Goal: Task Accomplishment & Management: Manage account settings

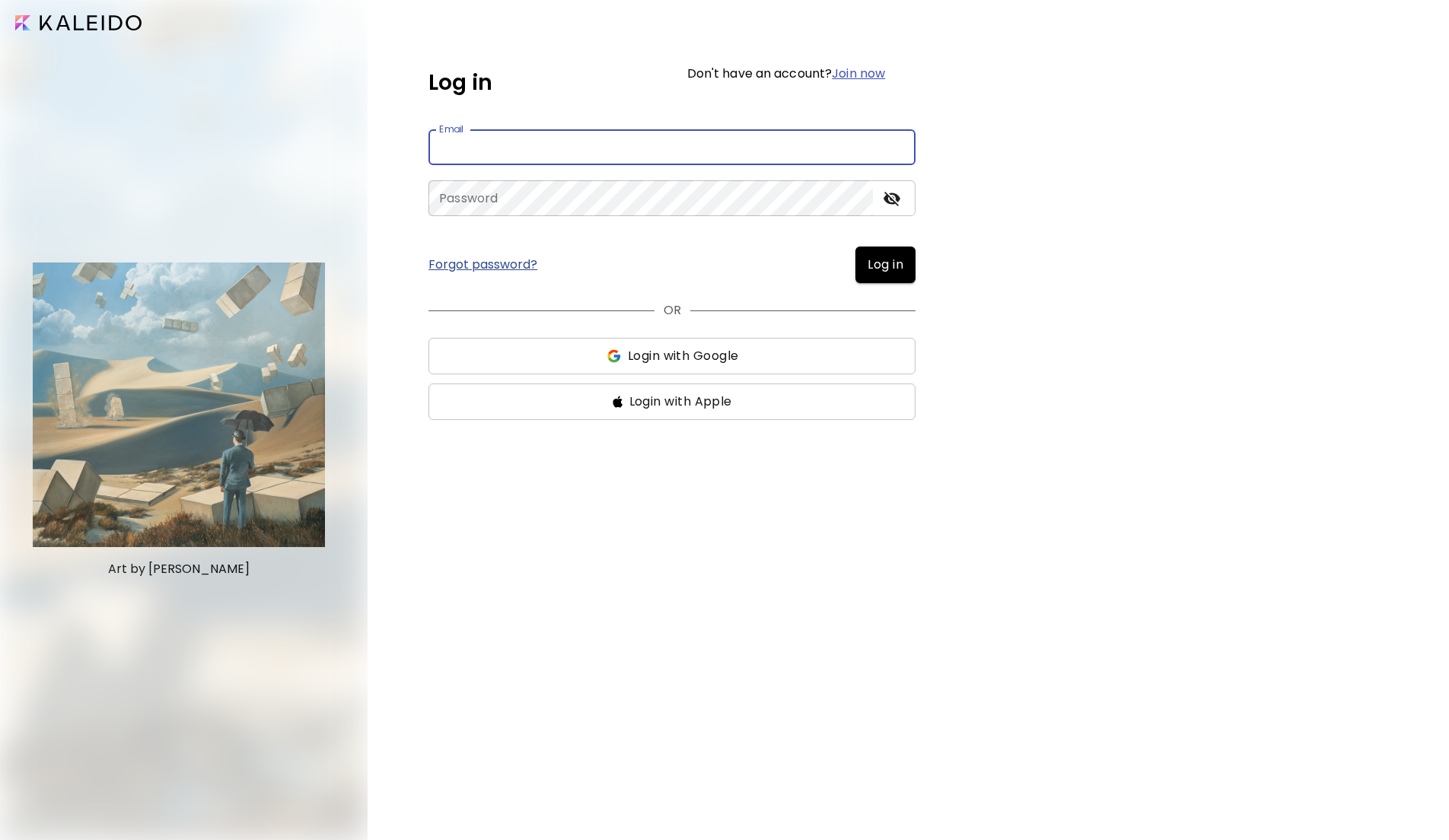
type input "**********"
click at [884, 265] on button "Log in" at bounding box center [885, 265] width 60 height 37
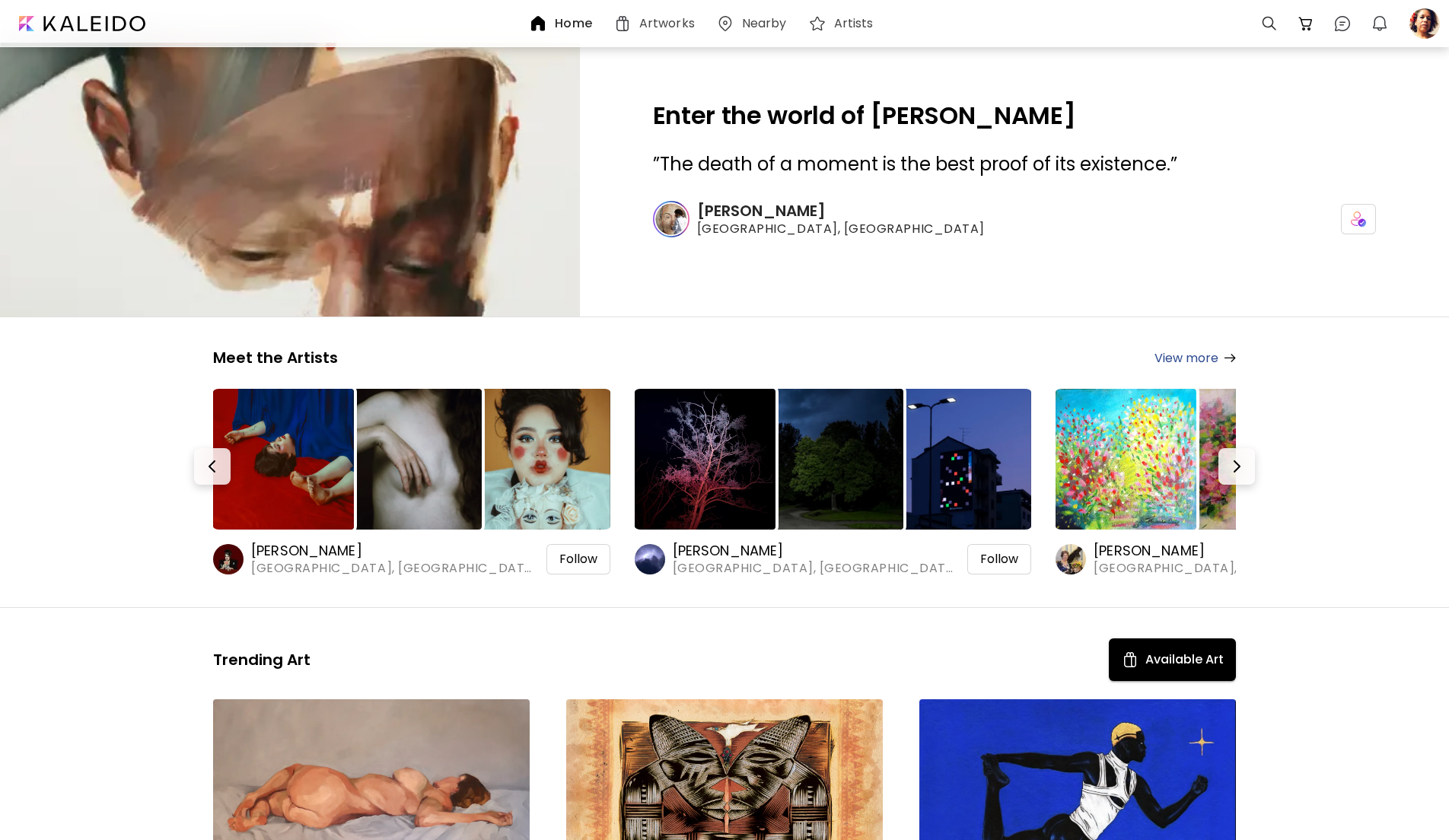
click at [838, 20] on h6 "Artists" at bounding box center [853, 23] width 40 height 12
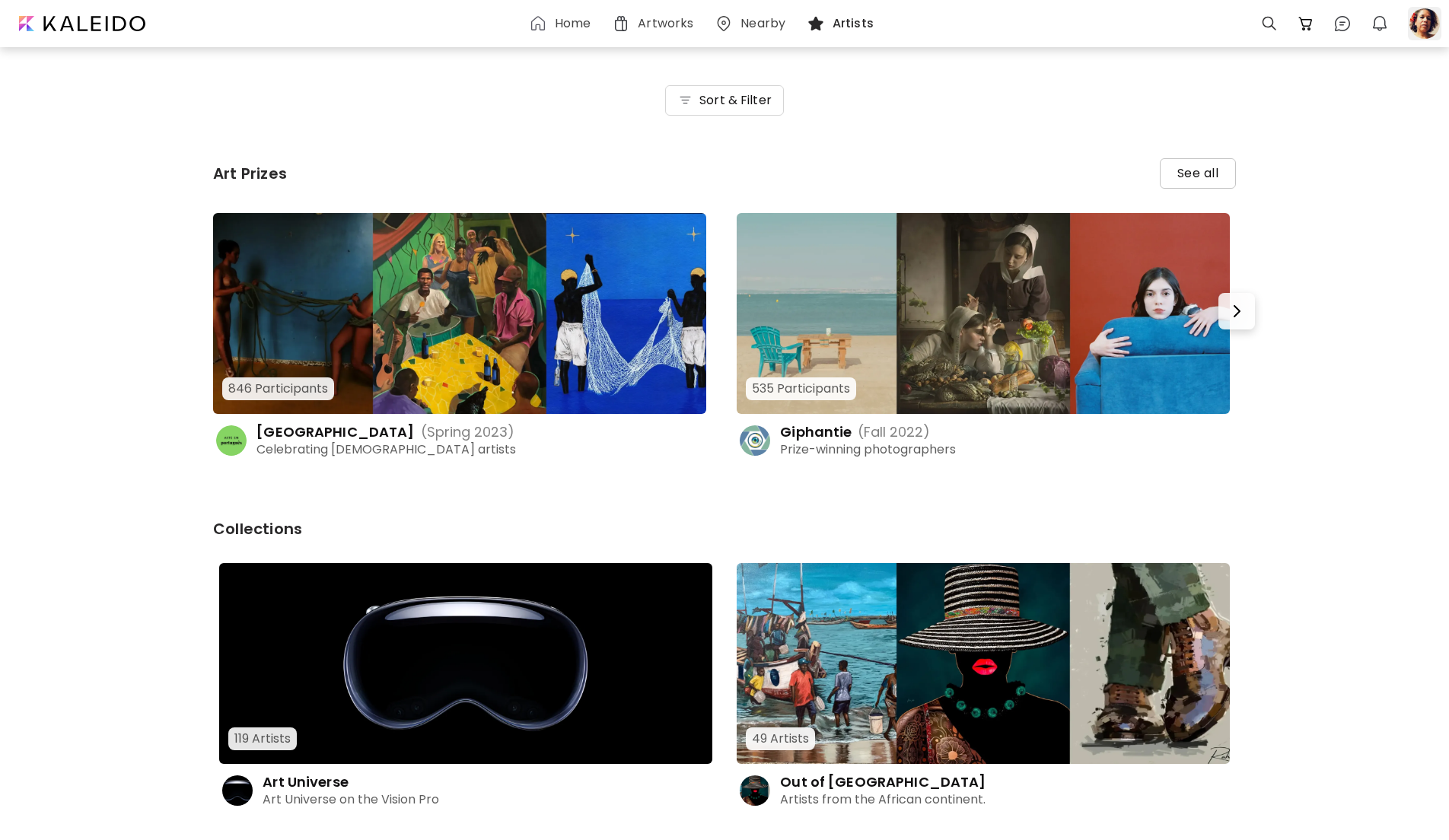
click at [1427, 30] on div at bounding box center [1424, 23] width 33 height 33
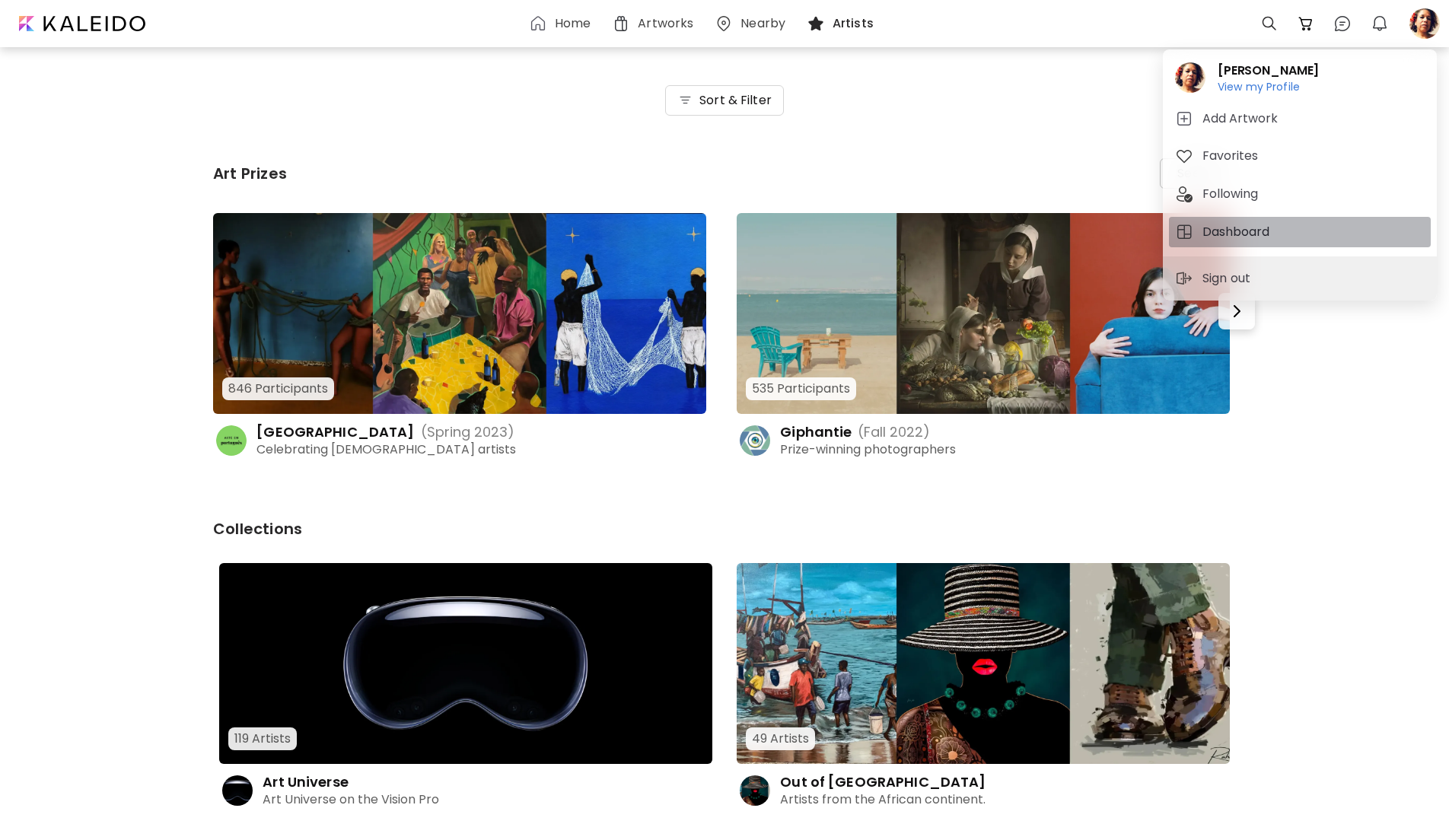
click at [1216, 231] on h5 "Dashboard" at bounding box center [1238, 232] width 71 height 18
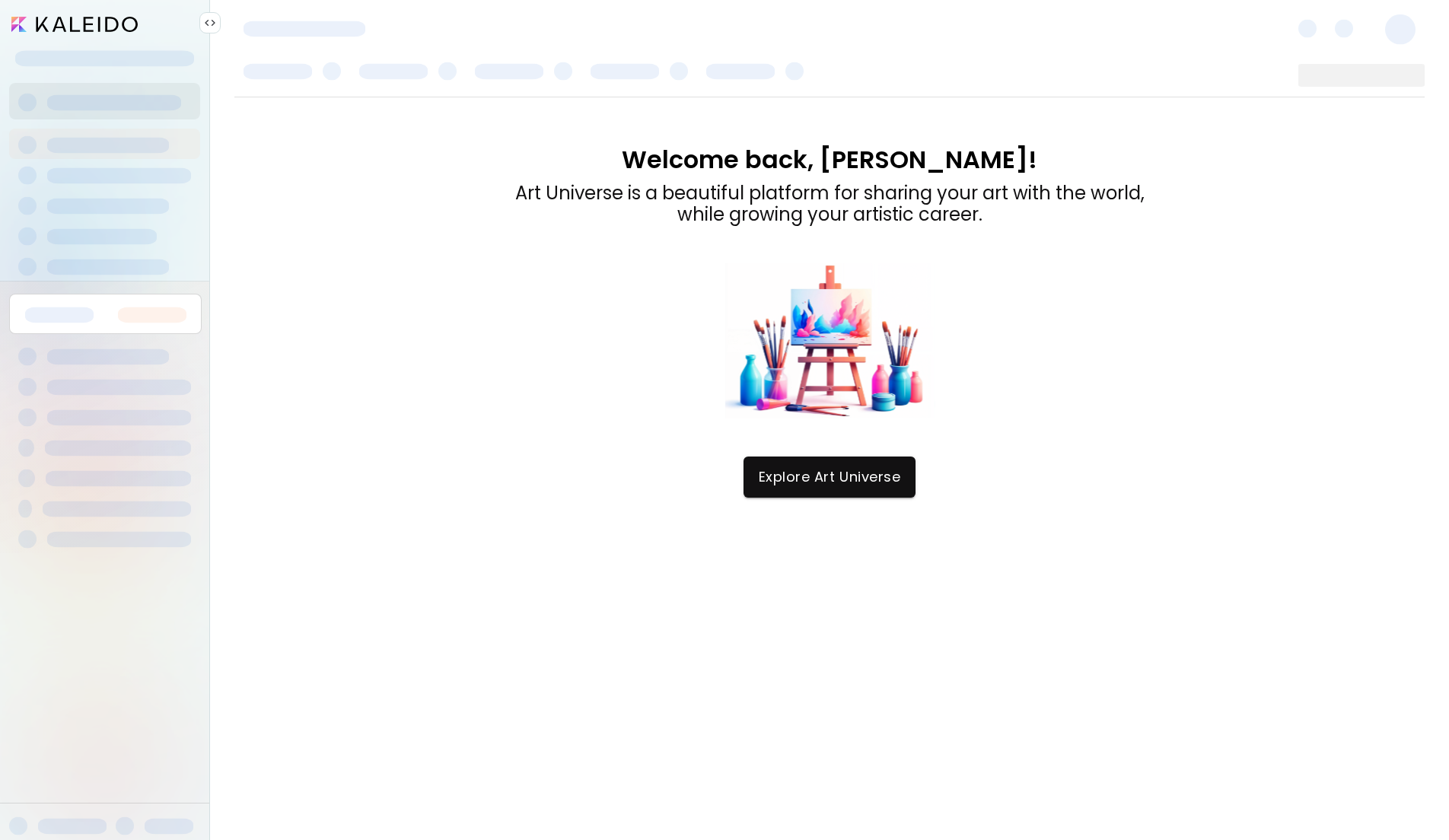
click at [476, 381] on div "Welcome back, [PERSON_NAME]! Art Universe is a beautiful platform for sharing y…" at bounding box center [829, 467] width 1190 height 740
click at [819, 478] on span "Explore Art Universe" at bounding box center [828, 477] width 141 height 17
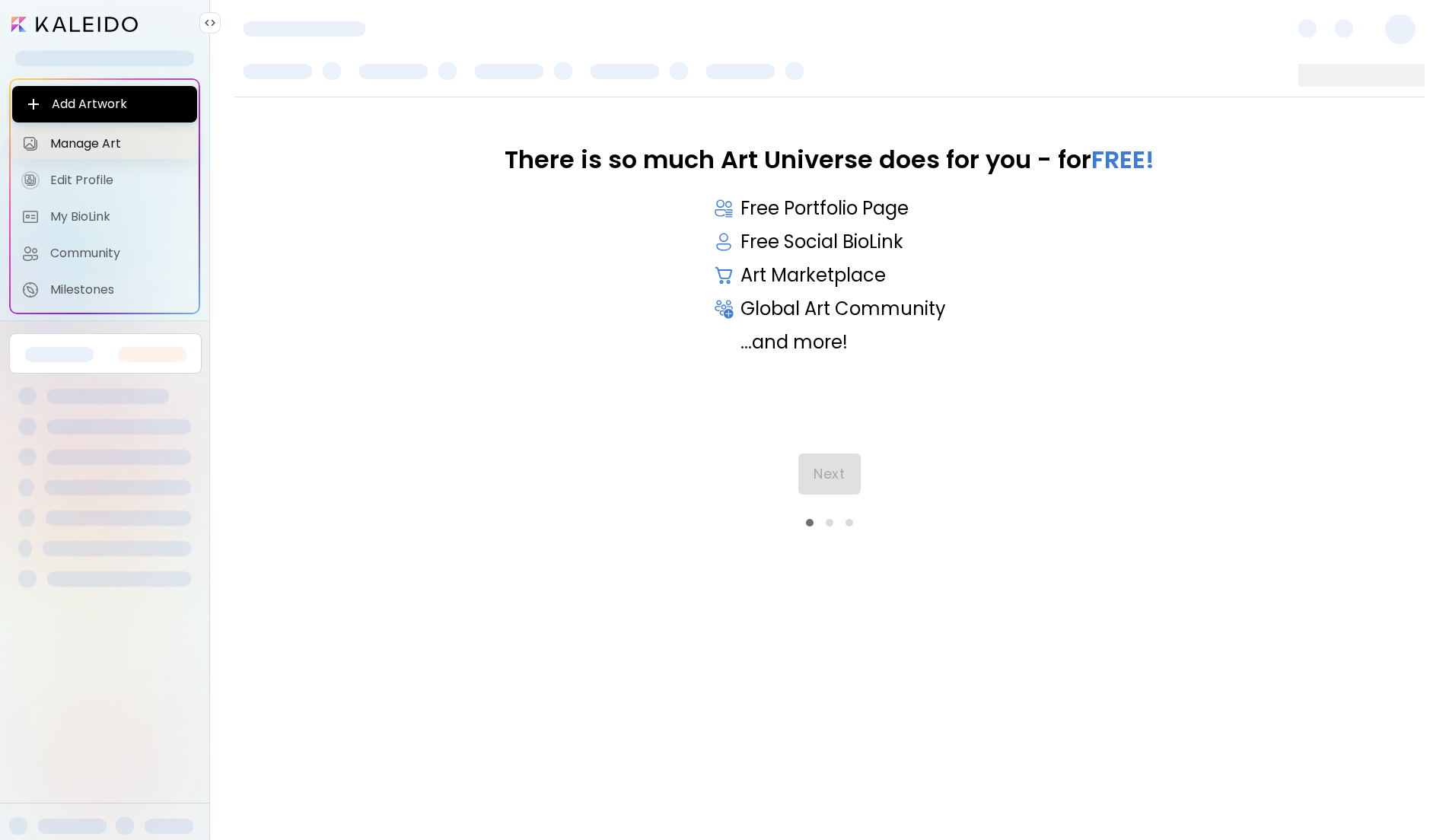
click at [115, 138] on span "Manage Art" at bounding box center [118, 143] width 138 height 15
click at [108, 141] on span "Manage Art" at bounding box center [118, 143] width 138 height 15
click at [301, 254] on div "There is so much Art Universe does for you - for FREE! Free Portfolio Page Free…" at bounding box center [829, 281] width 1190 height 270
click at [818, 482] on span "Next" at bounding box center [829, 474] width 31 height 17
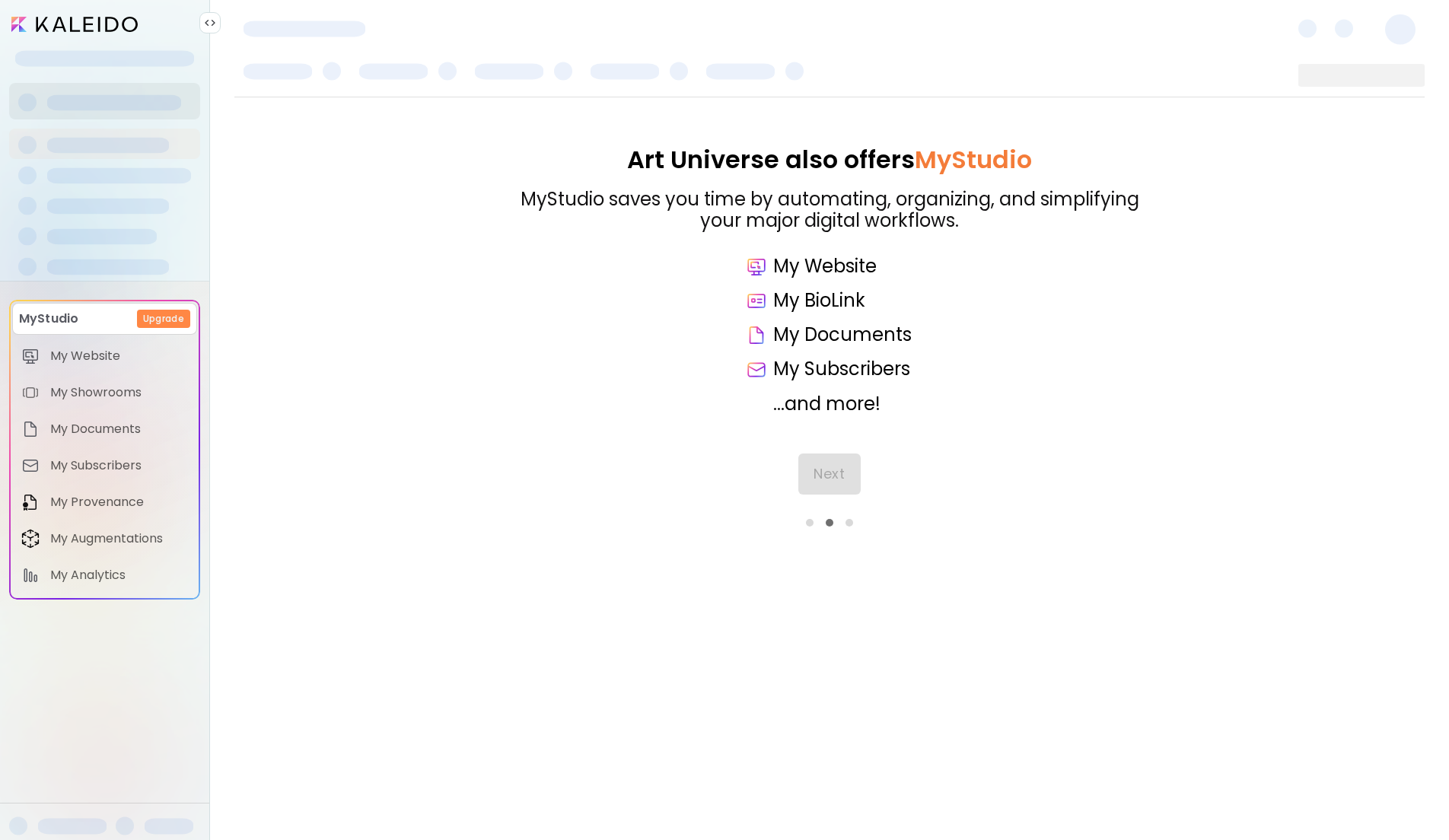
click at [834, 473] on div "Next" at bounding box center [829, 489] width 1190 height 73
click at [957, 467] on div "Next" at bounding box center [829, 489] width 1190 height 73
click at [835, 472] on span "Next" at bounding box center [829, 474] width 31 height 17
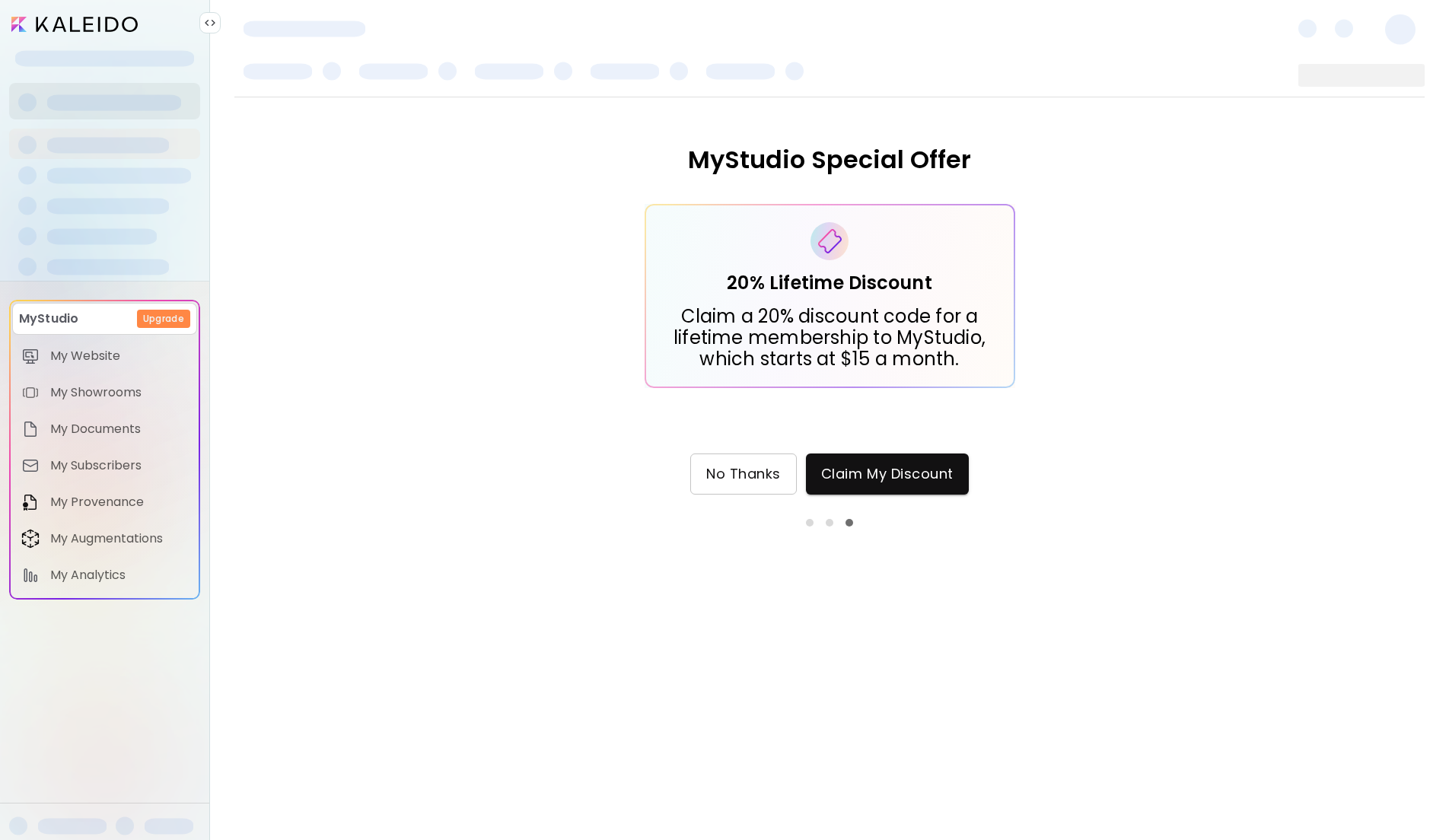
click at [762, 477] on span "No Thanks" at bounding box center [743, 474] width 75 height 17
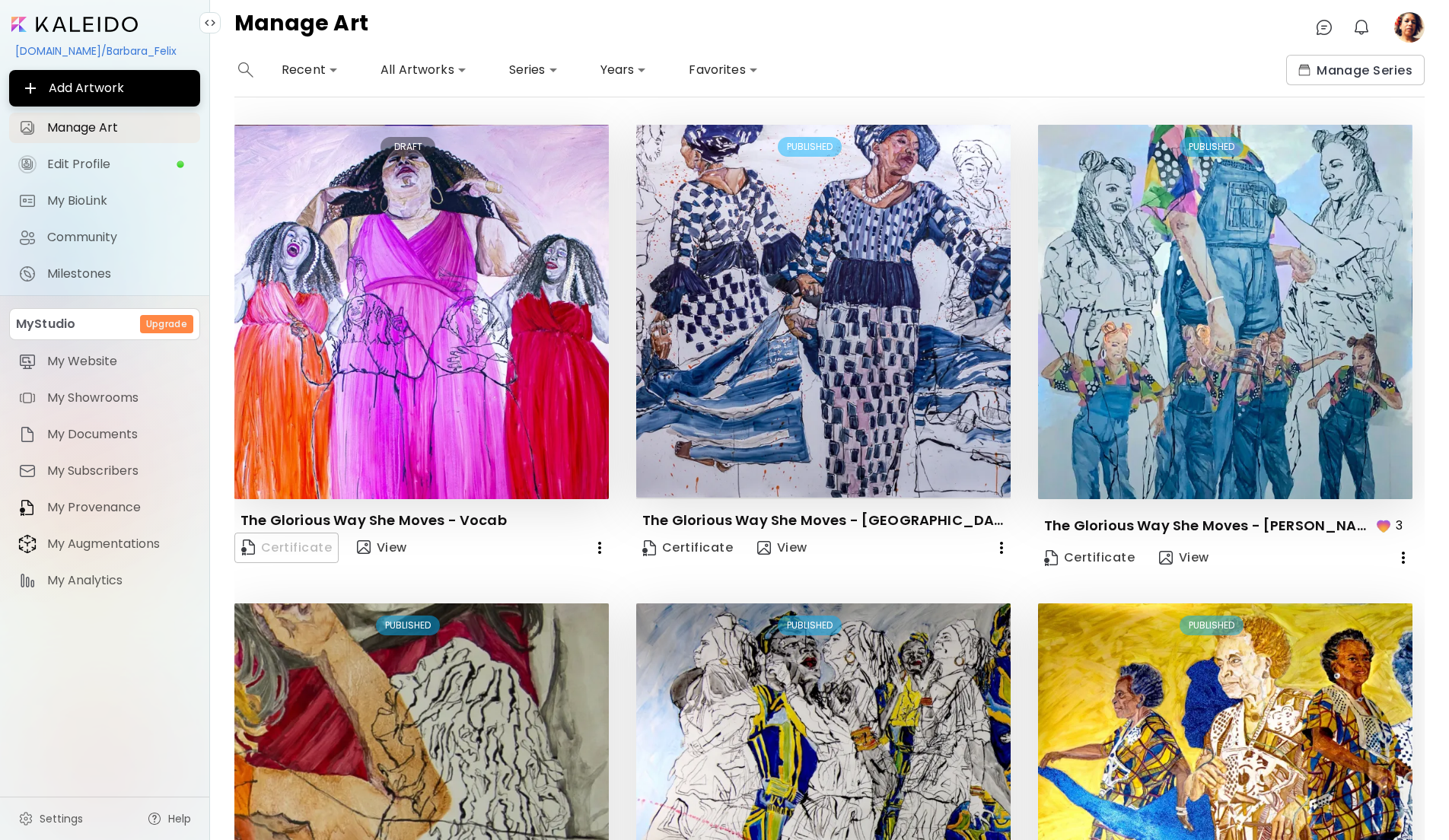
drag, startPoint x: 1434, startPoint y: 786, endPoint x: 1451, endPoint y: 848, distance: 64.3
click at [1448, 839] on html "**********" at bounding box center [724, 420] width 1449 height 840
click at [1411, 508] on div "The Glorious Way She Moves - [PERSON_NAME] 3" at bounding box center [1225, 519] width 374 height 41
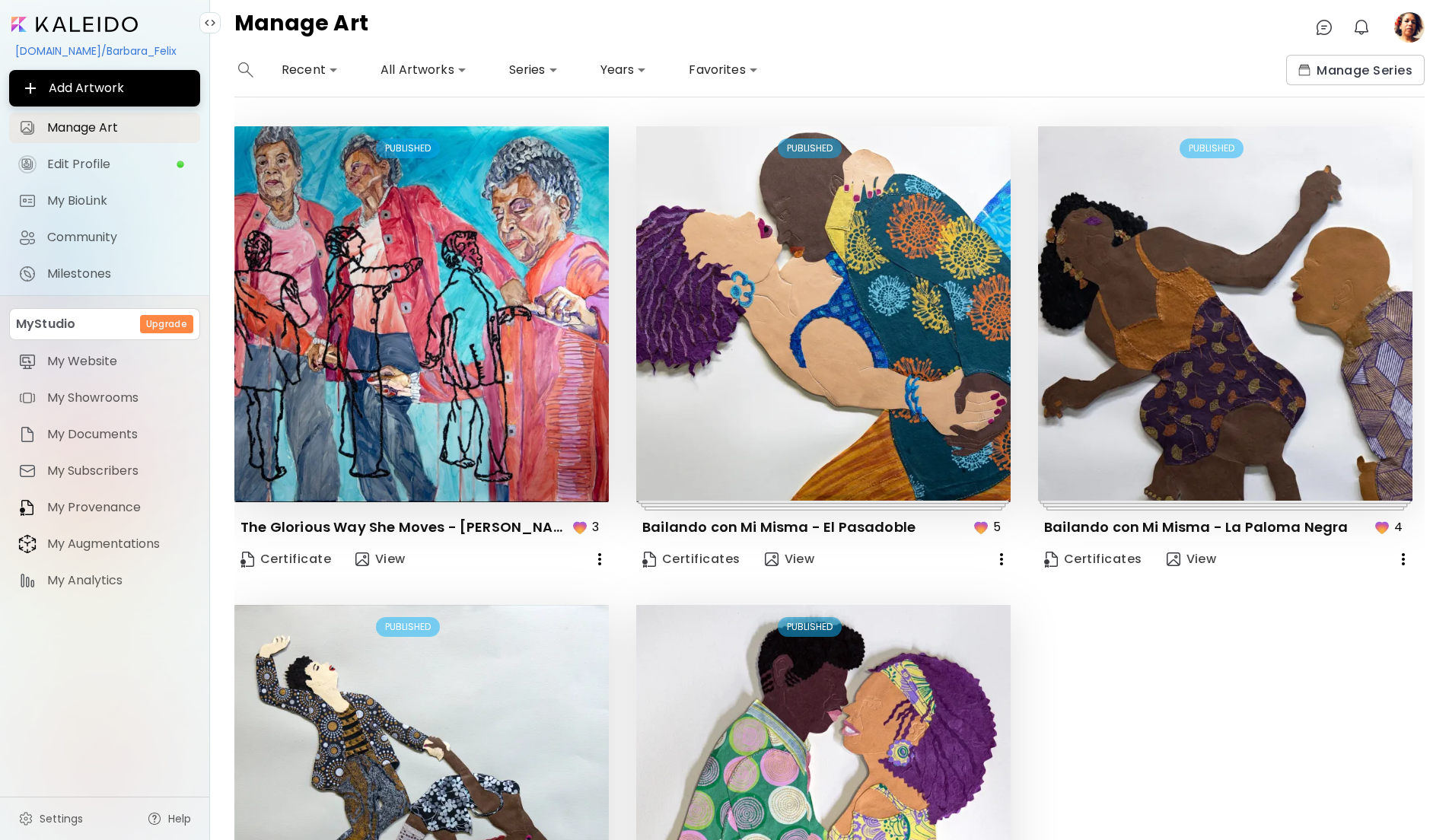
scroll to position [961, 0]
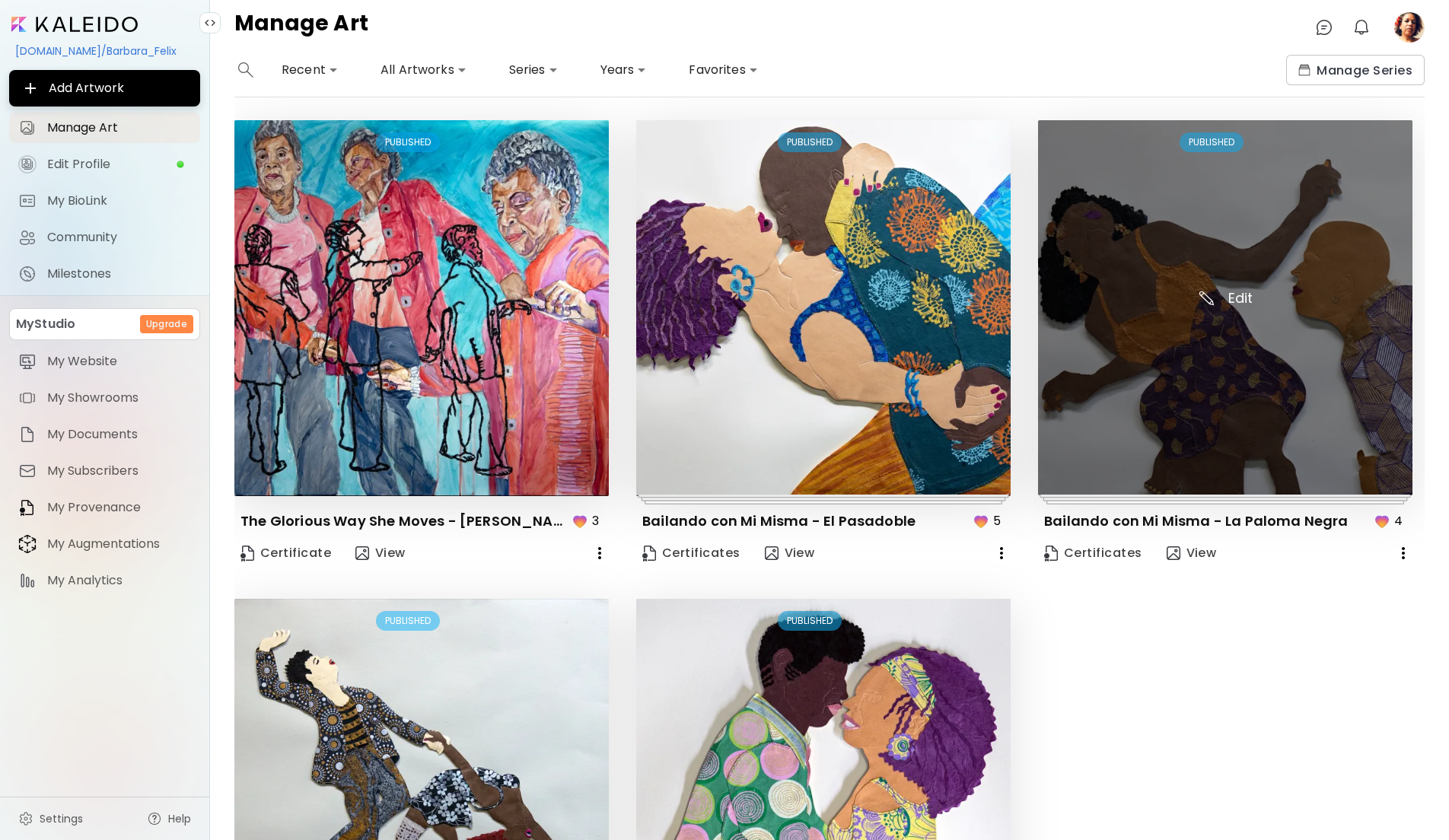
click at [1286, 438] on img at bounding box center [1225, 307] width 374 height 375
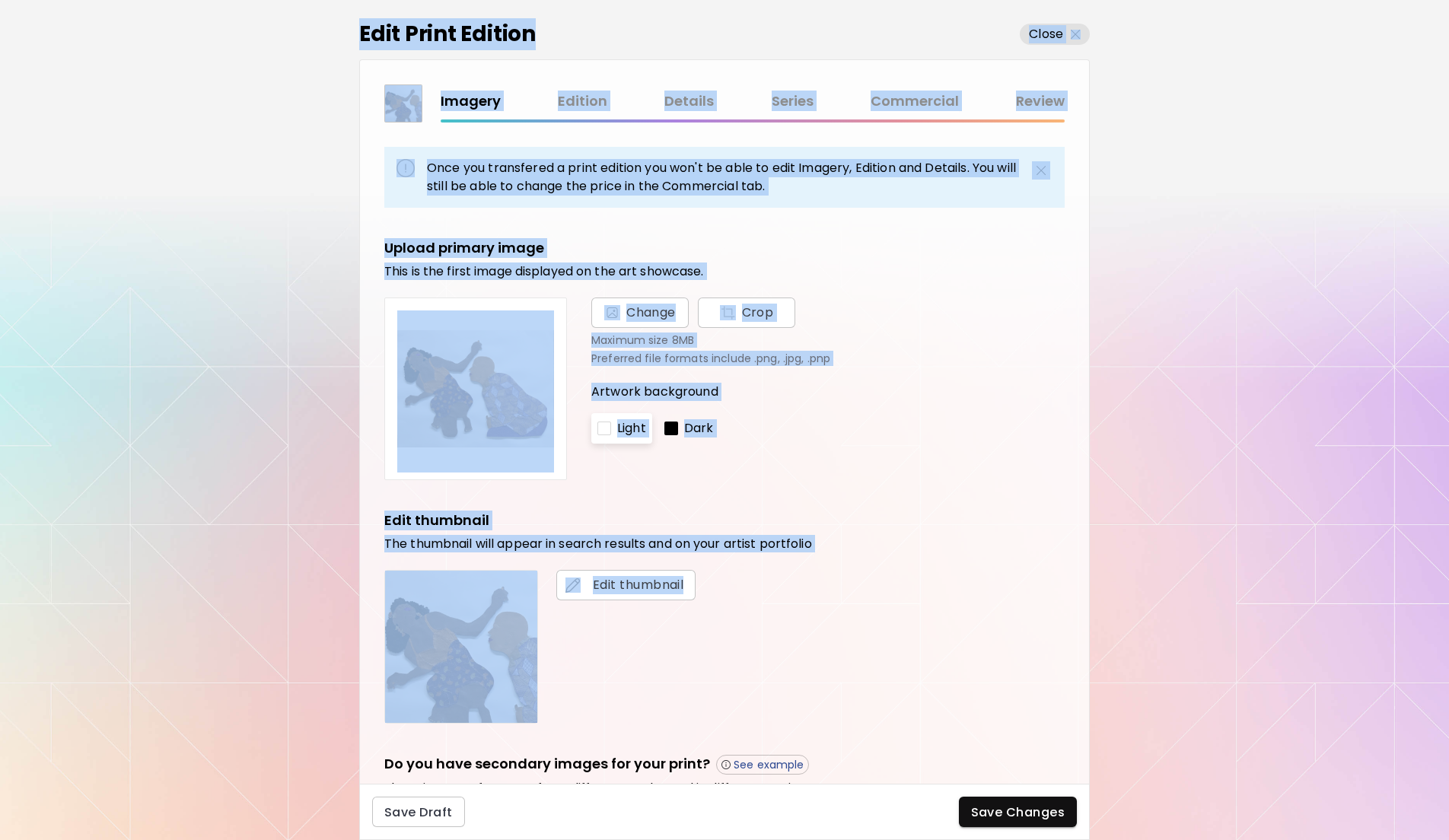
drag, startPoint x: 1203, startPoint y: 712, endPoint x: 1204, endPoint y: 849, distance: 137.0
click at [1204, 839] on html "kaleido.art/Barbara_Felix Add Artwork Manage Art Edit Profile My BioLink Commun…" at bounding box center [724, 420] width 1449 height 840
click at [1186, 600] on div "Edit Print Edition Close Imagery Edition Details Series Commercial Review Once …" at bounding box center [724, 420] width 1449 height 840
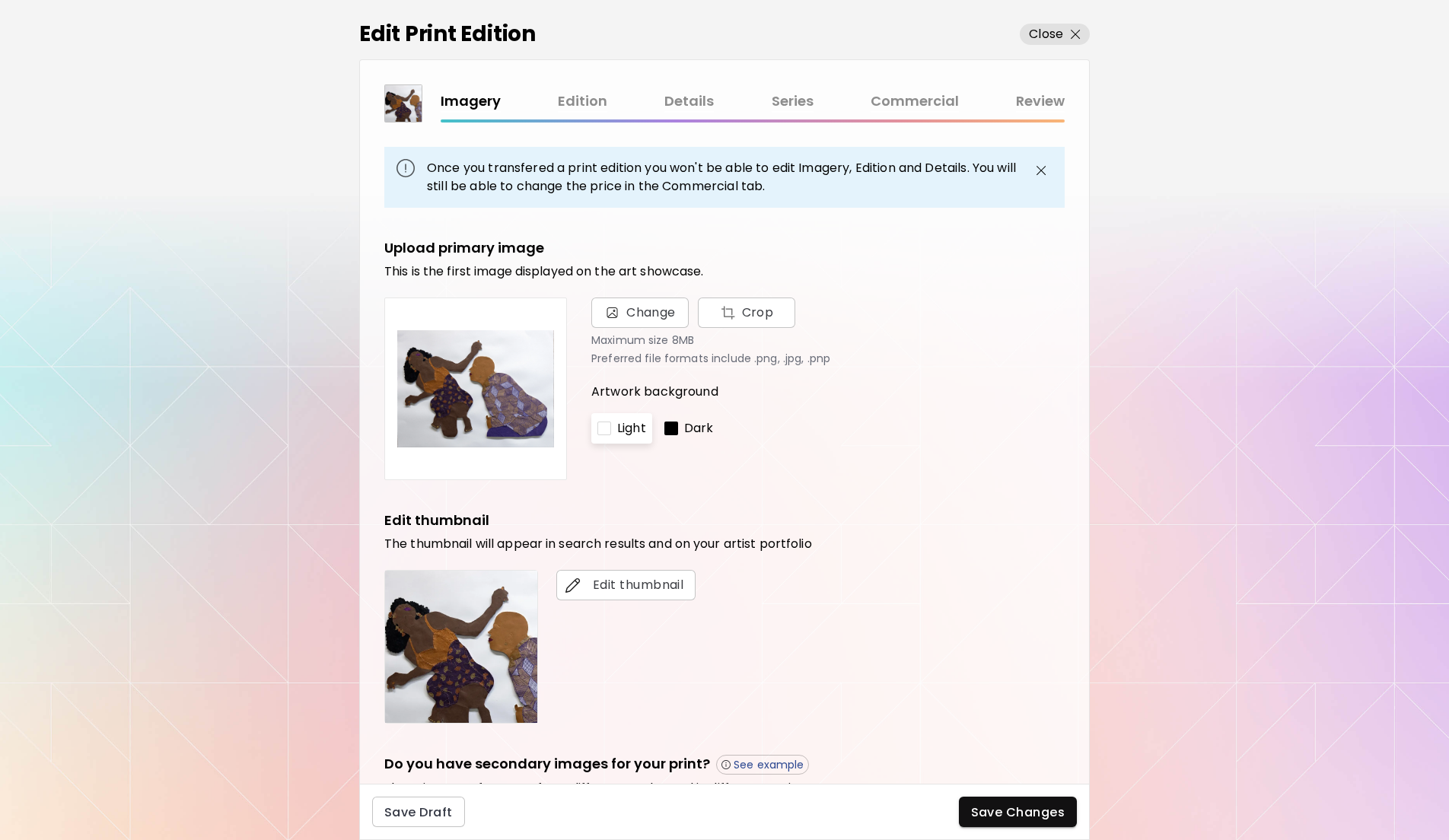
click at [684, 101] on link "Details" at bounding box center [689, 102] width 50 height 22
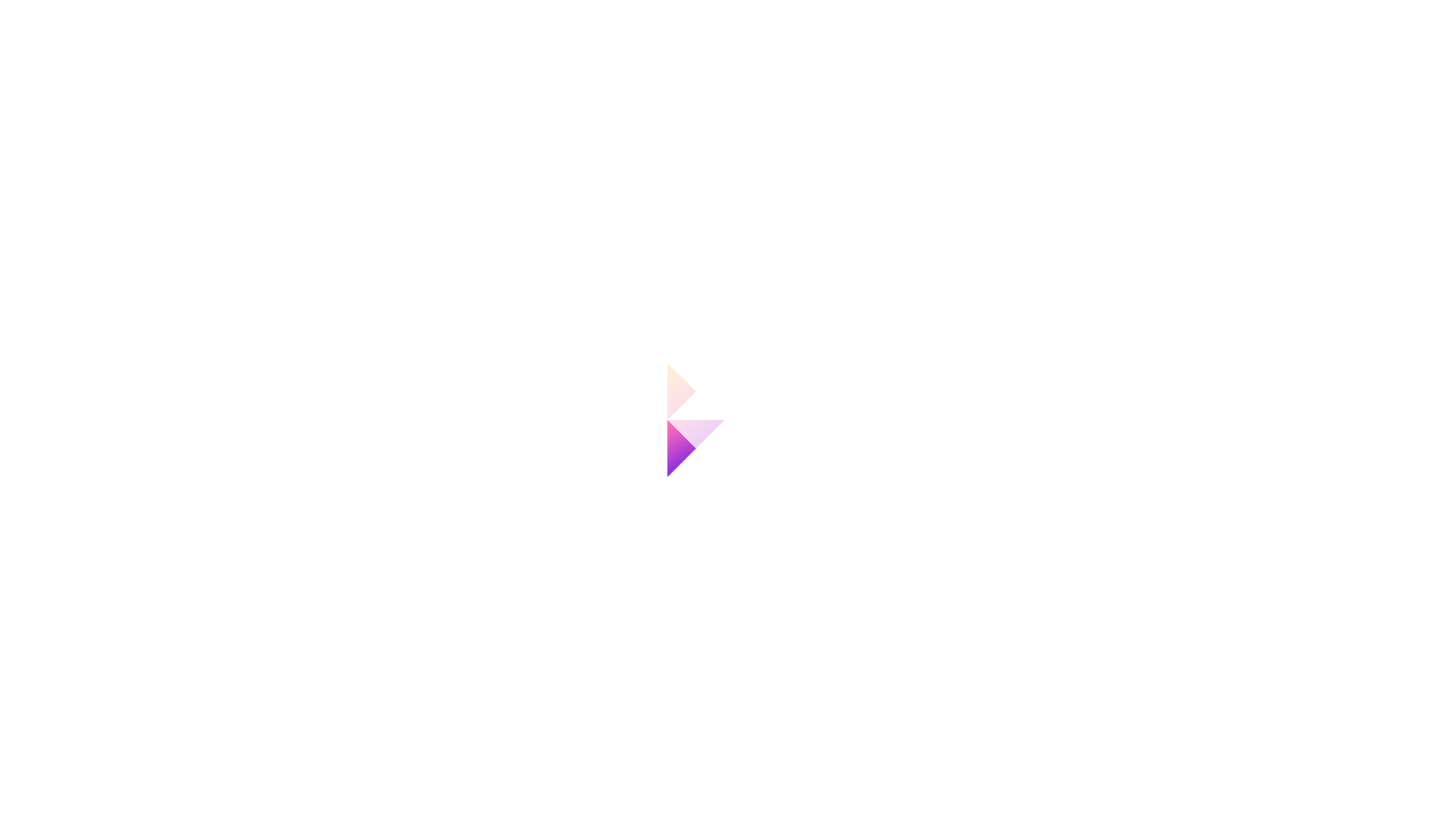
type input "**********"
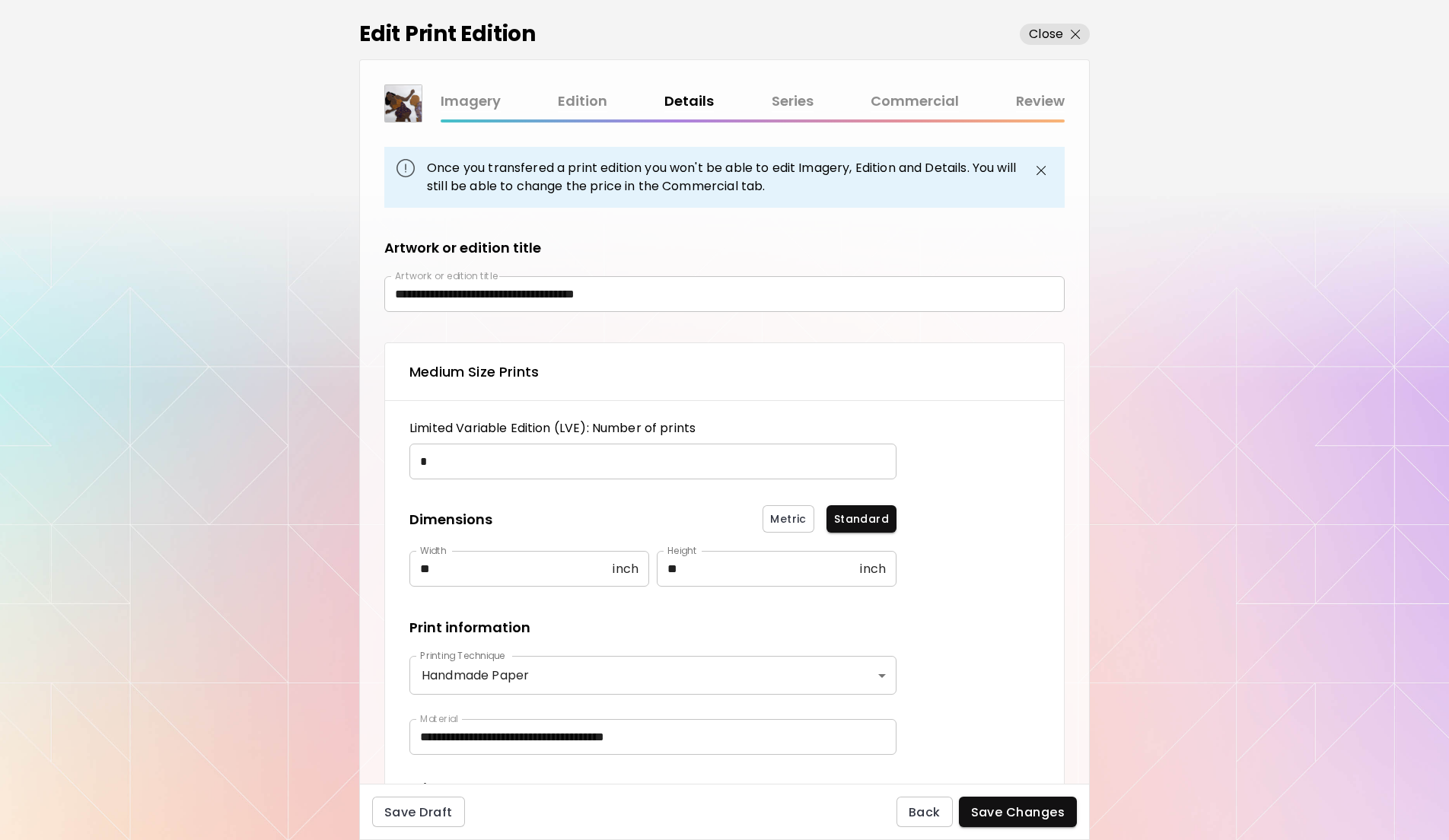
type textarea "**********"
